Goal: Use online tool/utility

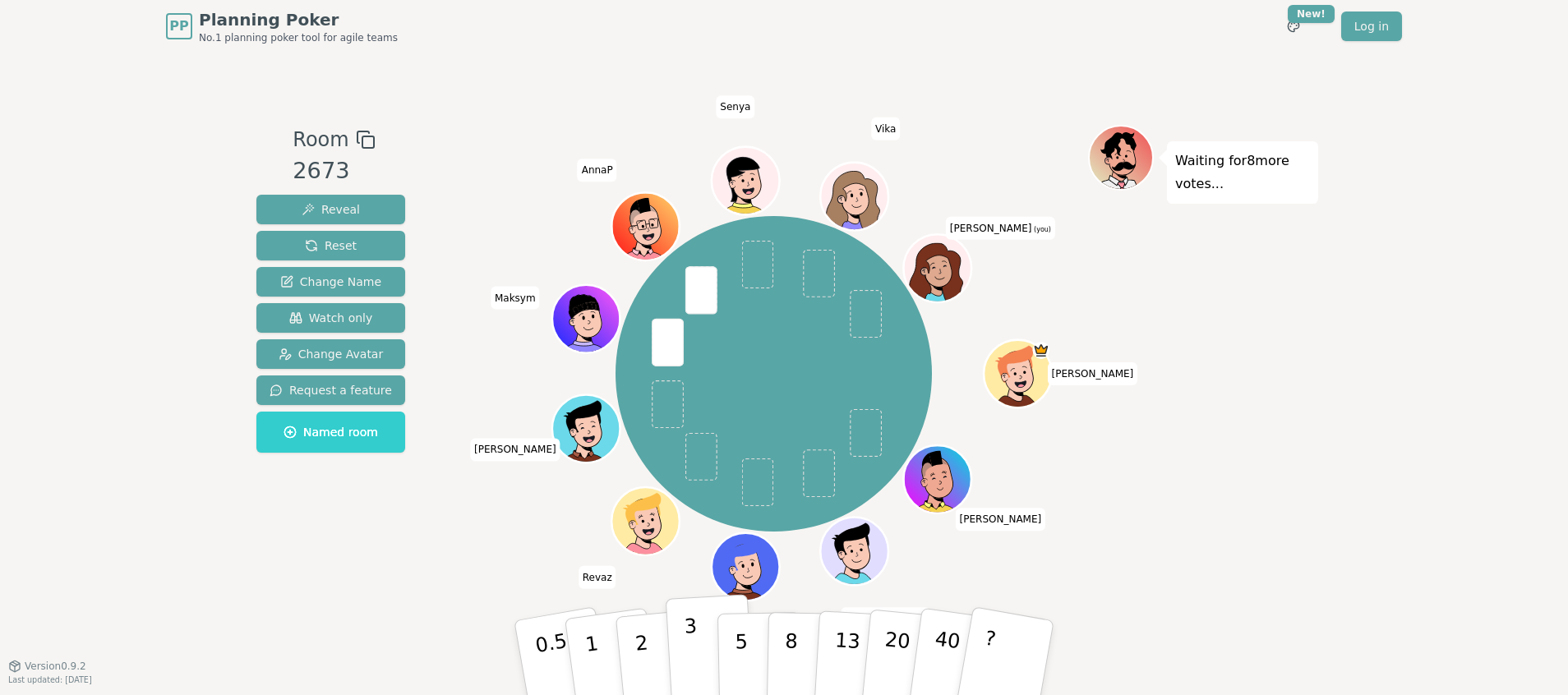
click at [691, 649] on p "3" at bounding box center [693, 659] width 18 height 90
click at [745, 670] on p "5" at bounding box center [741, 658] width 14 height 89
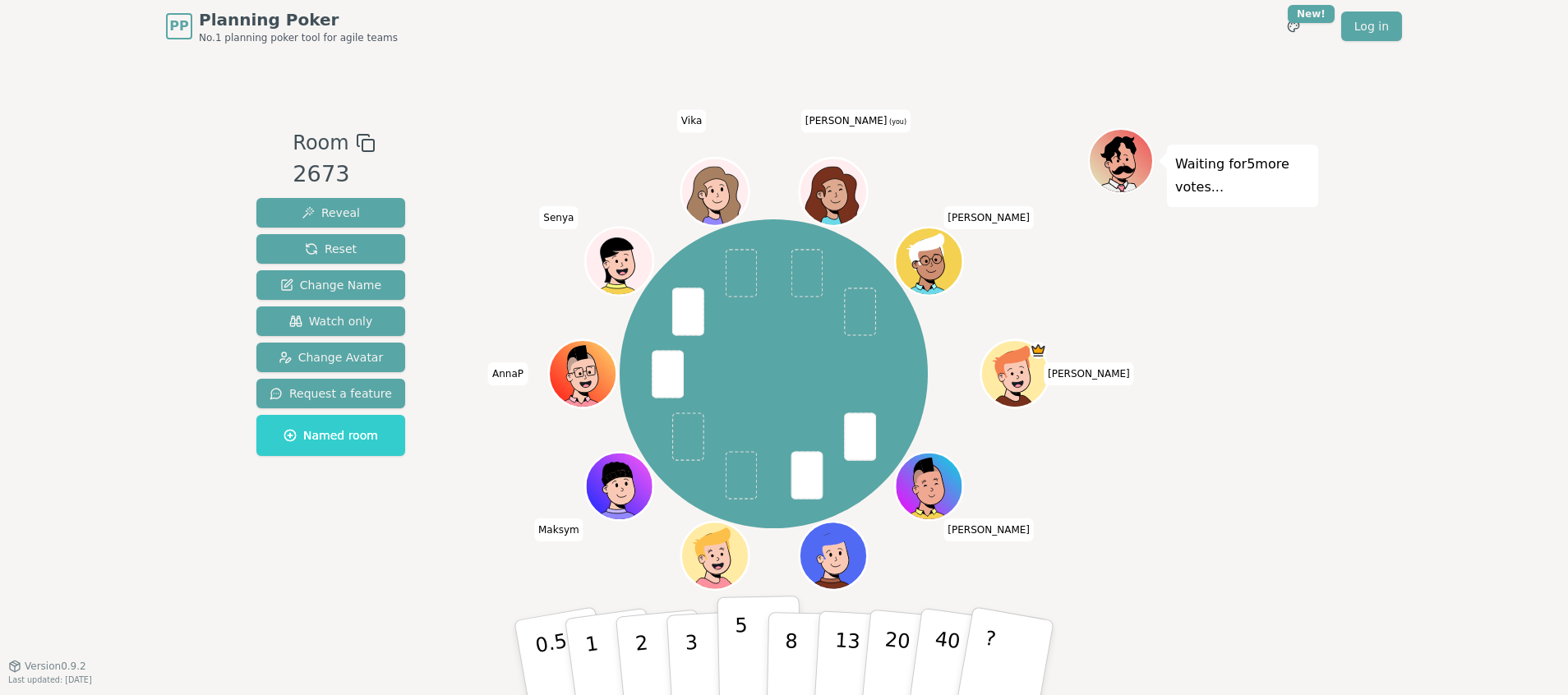
click at [747, 662] on button "5" at bounding box center [760, 658] width 85 height 125
click at [742, 656] on p "5" at bounding box center [741, 658] width 14 height 89
click at [700, 648] on button "3" at bounding box center [711, 658] width 90 height 128
